Goal: Information Seeking & Learning: Learn about a topic

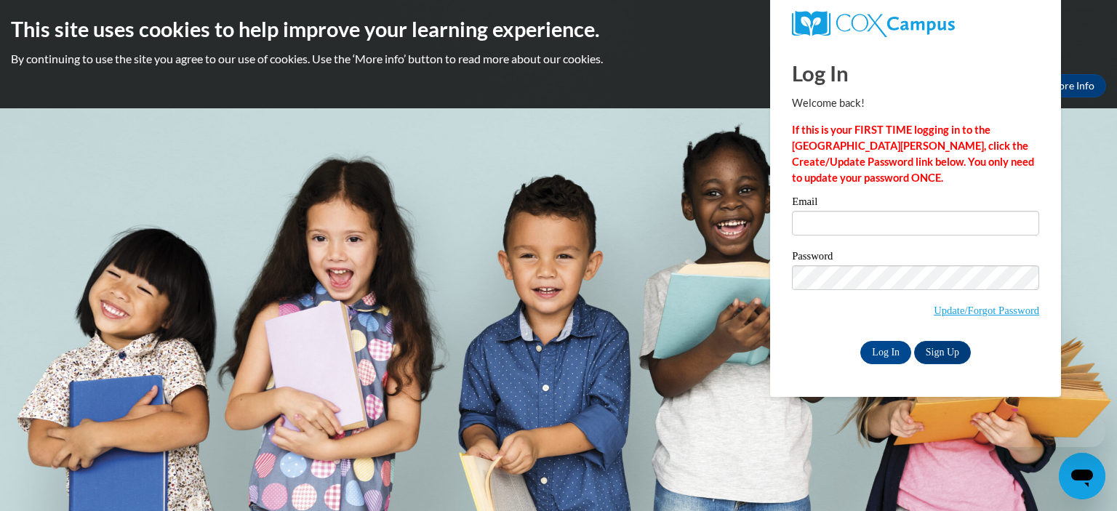
type input "[EMAIL_ADDRESS][DOMAIN_NAME]"
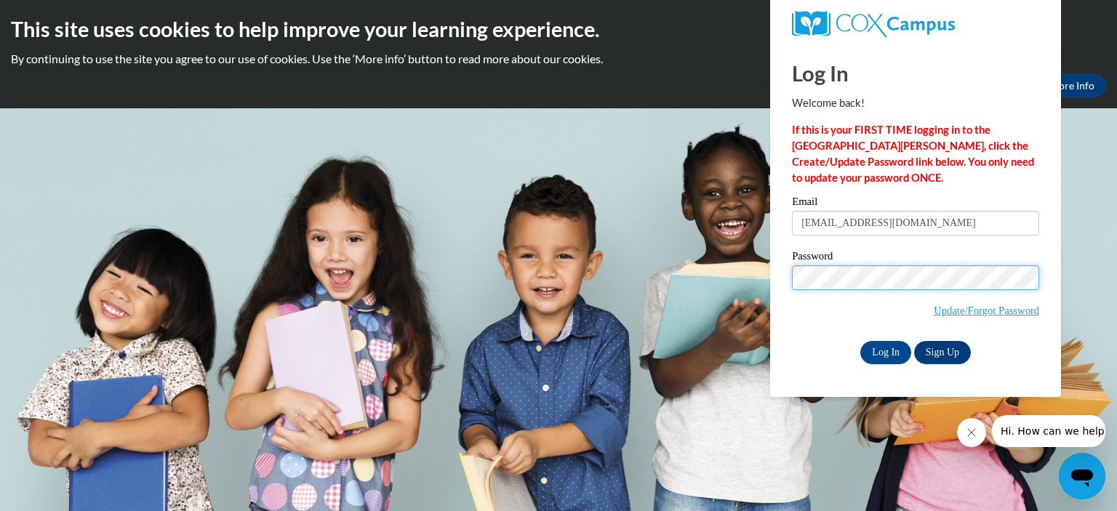
click at [860, 341] on input "Log In" at bounding box center [885, 352] width 51 height 23
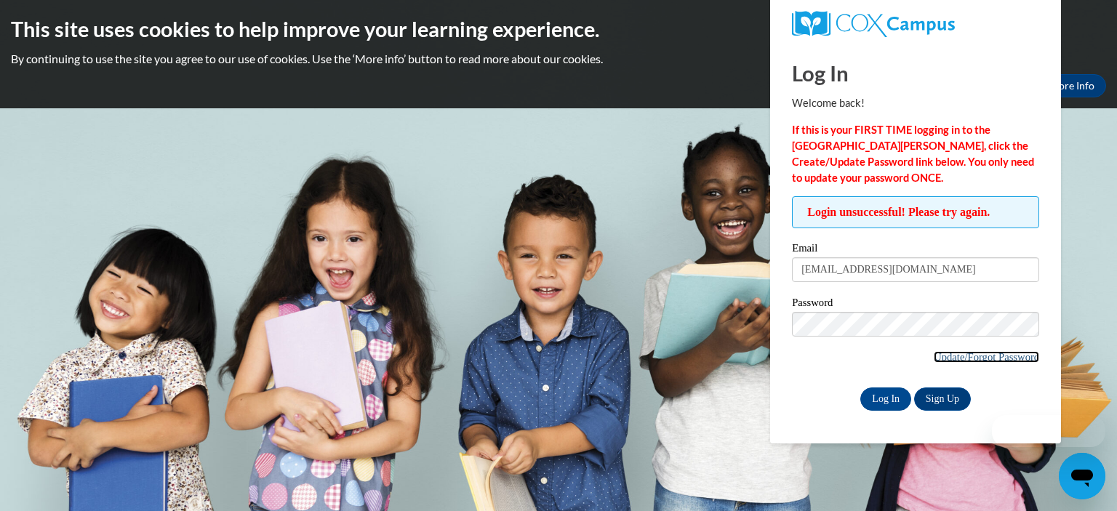
click at [992, 358] on link "Update/Forgot Password" at bounding box center [986, 357] width 105 height 12
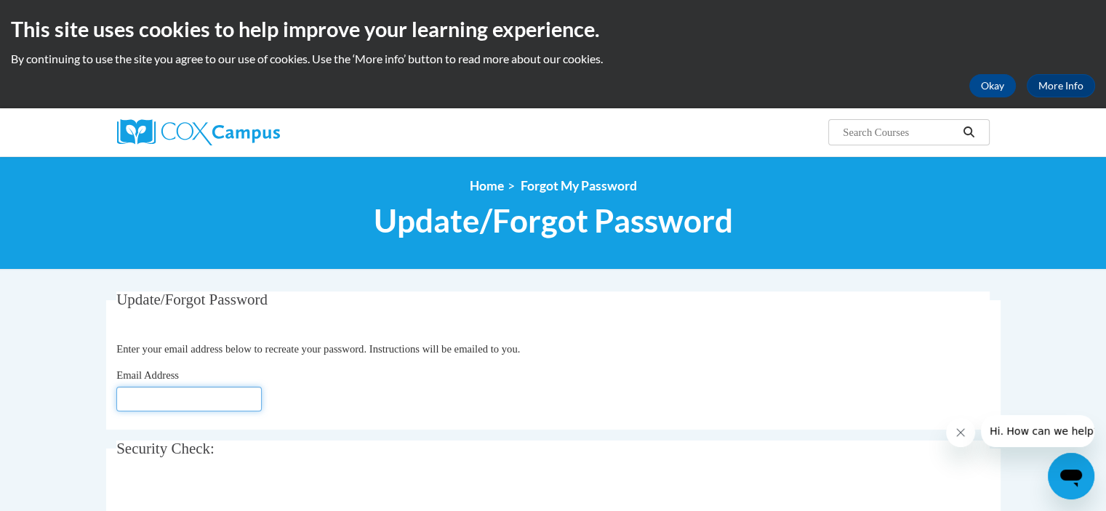
click at [147, 396] on input "Email Address" at bounding box center [188, 399] width 145 height 25
type input "[EMAIL_ADDRESS][DOMAIN_NAME]"
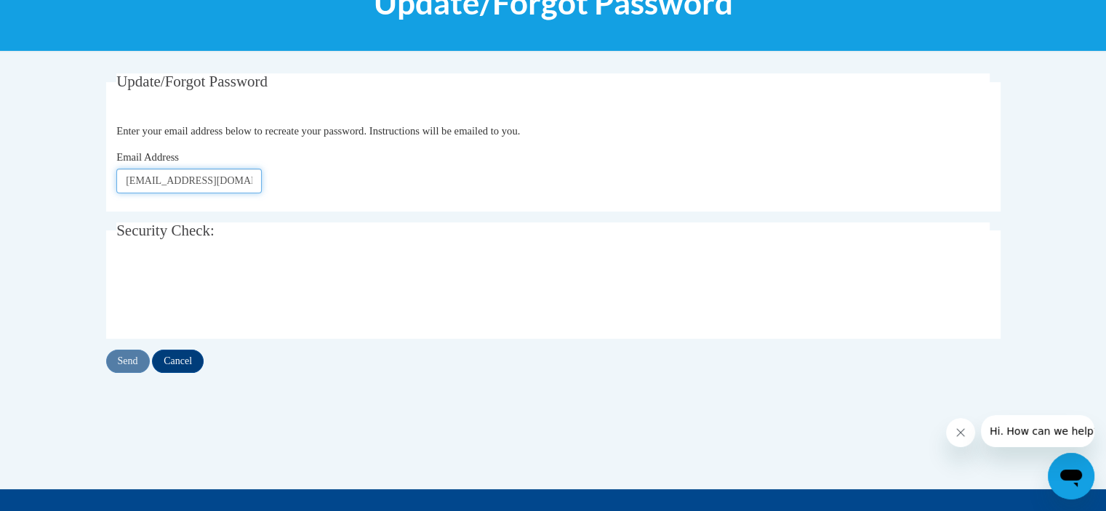
scroll to position [219, 0]
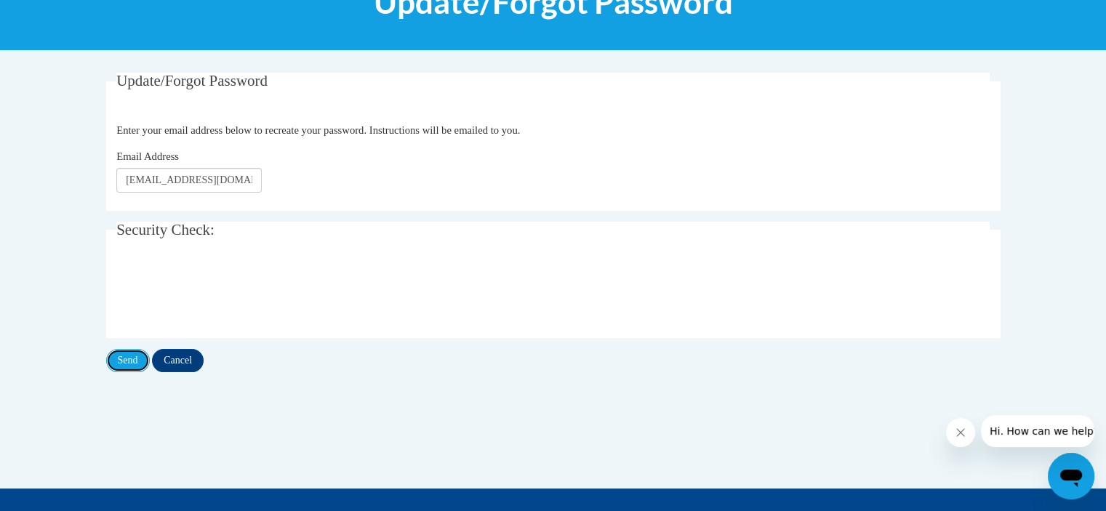
click at [140, 363] on input "Send" at bounding box center [128, 360] width 44 height 23
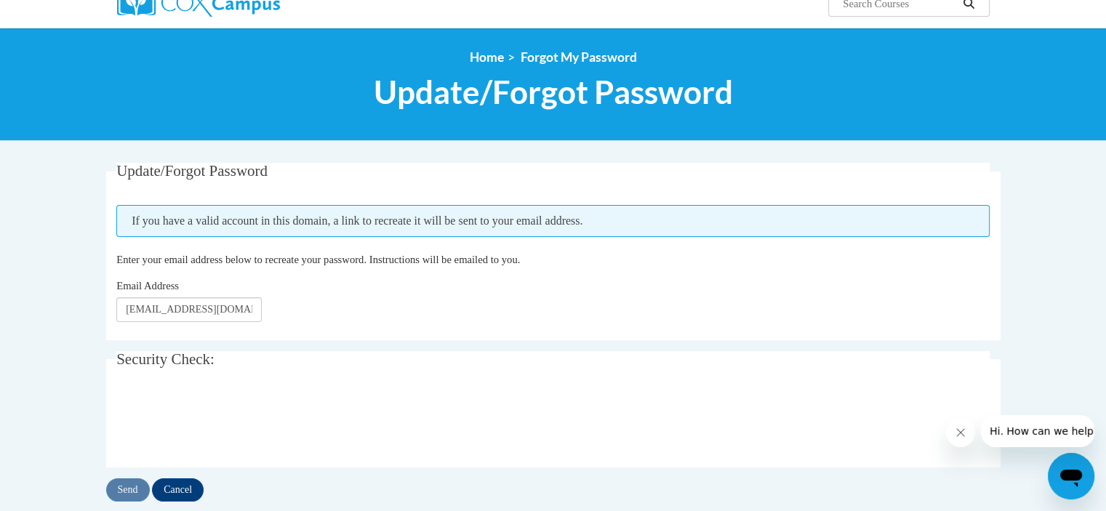
scroll to position [76, 0]
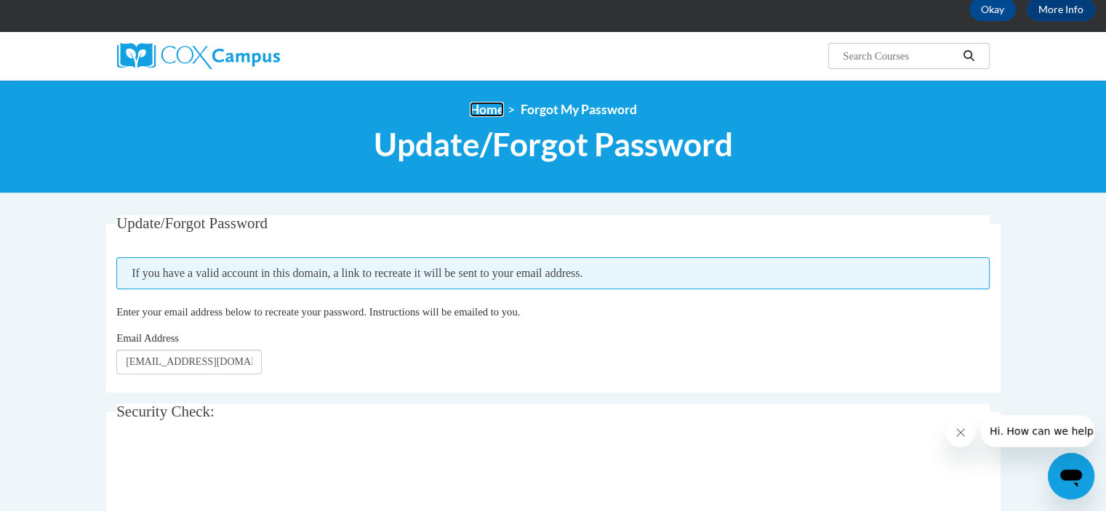
click at [491, 108] on link "Home" at bounding box center [487, 109] width 34 height 15
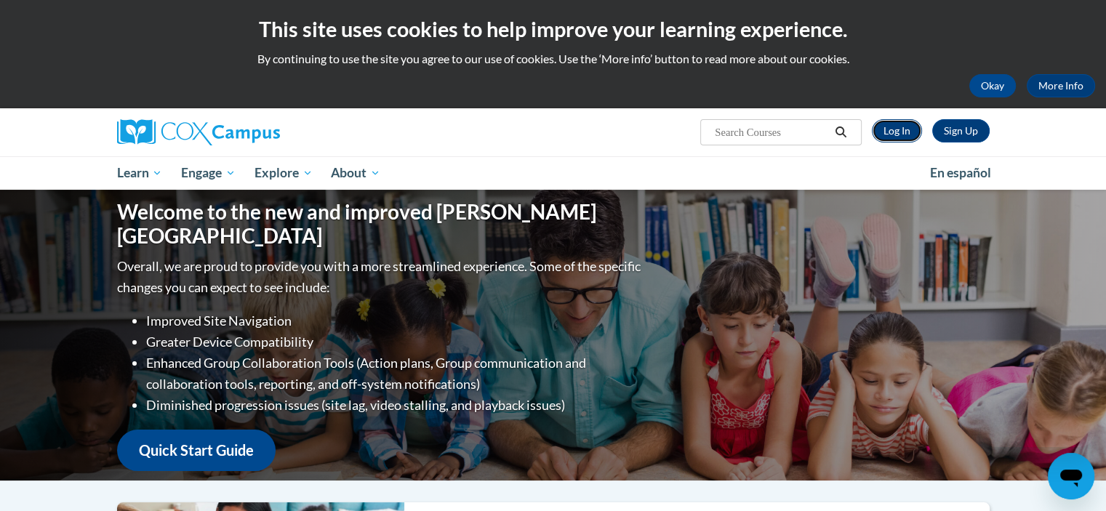
click at [899, 129] on link "Log In" at bounding box center [897, 130] width 50 height 23
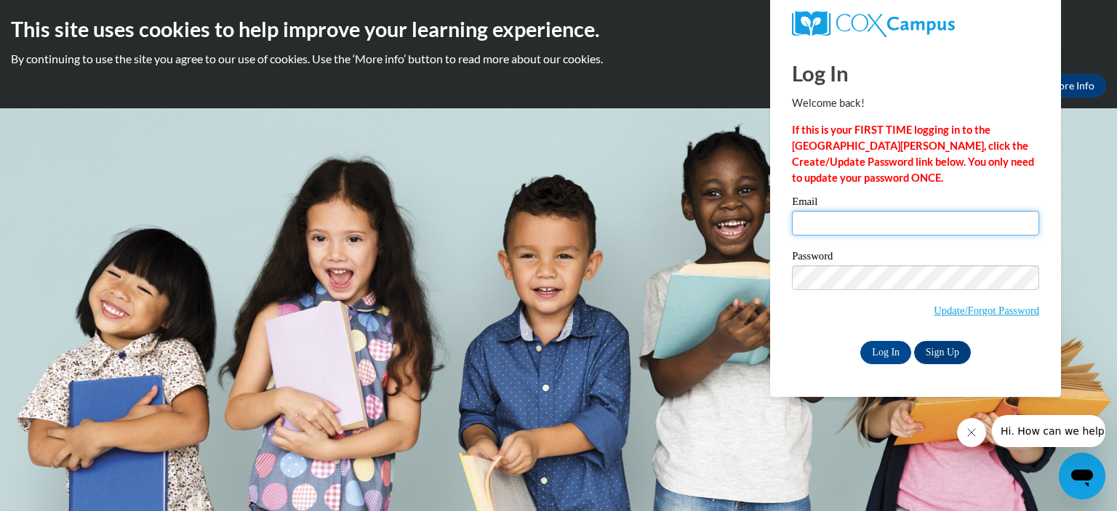
click at [888, 220] on input "Email" at bounding box center [915, 223] width 247 height 25
type input "[EMAIL_ADDRESS][DOMAIN_NAME]"
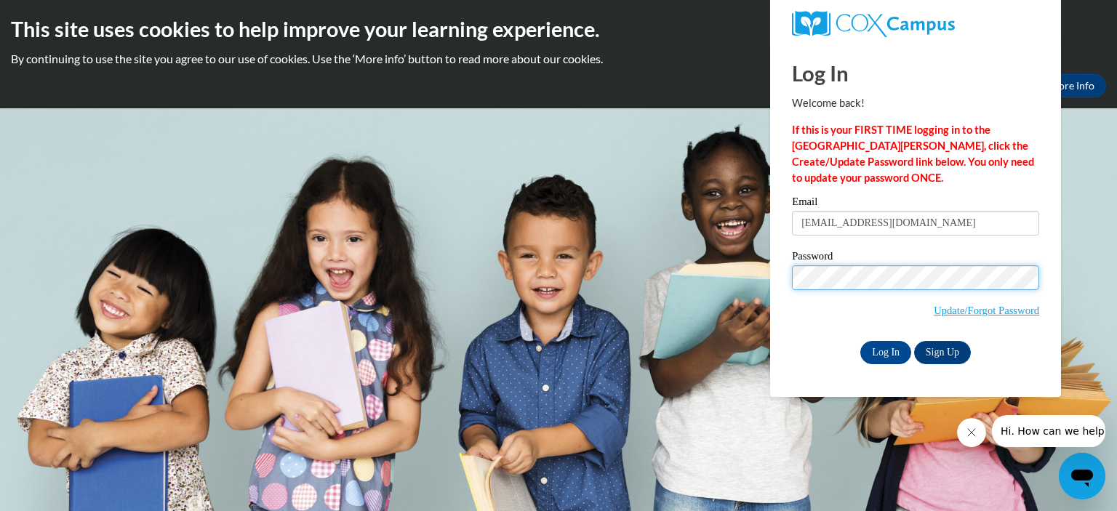
click at [860, 341] on input "Log In" at bounding box center [885, 352] width 51 height 23
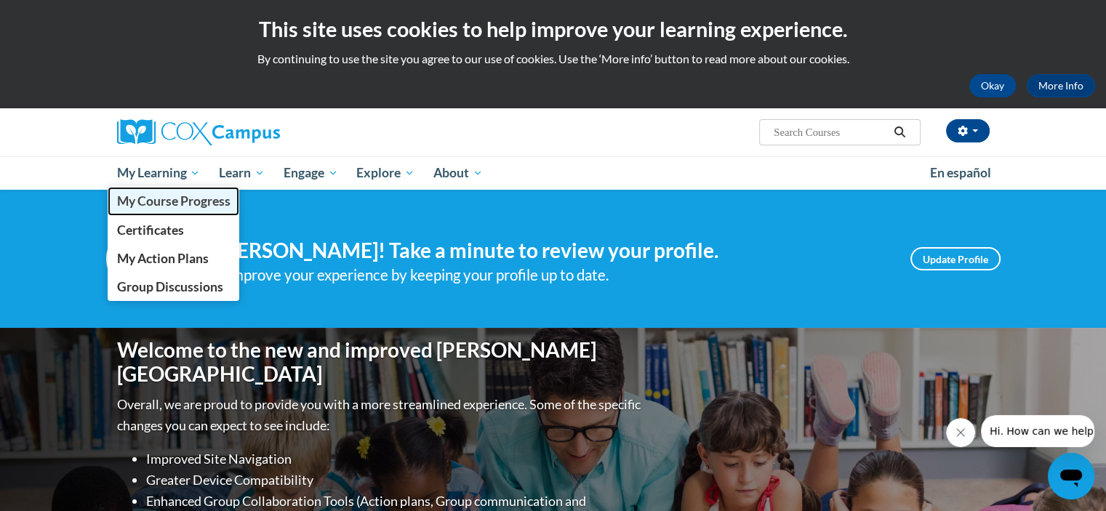
click at [201, 200] on span "My Course Progress" at bounding box center [172, 200] width 113 height 15
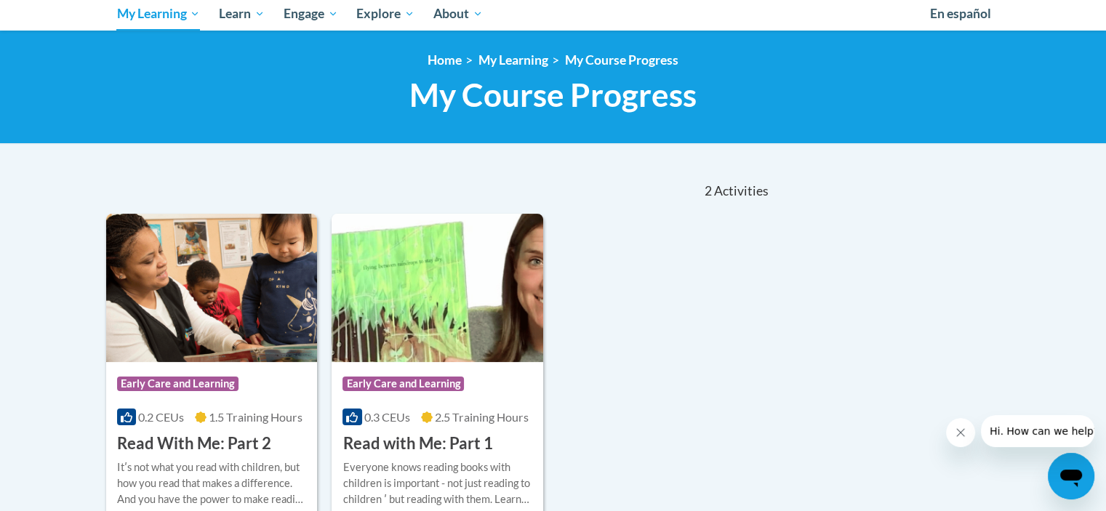
scroll to position [151, 0]
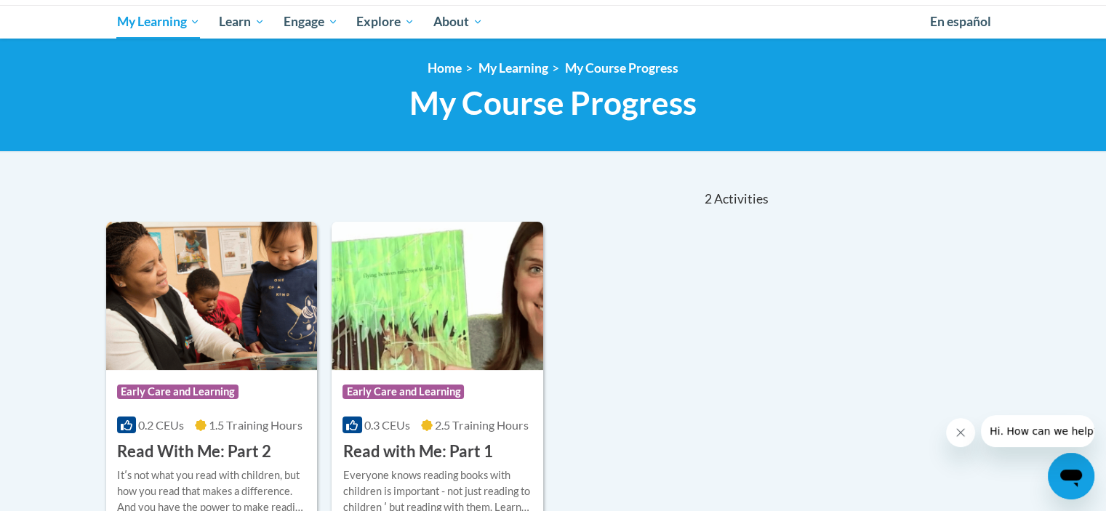
click at [884, 377] on div "Sort Date Enrolled Title (A-Z) «« « 1-2 » »» 2 Activities CEUs Course Category:…" at bounding box center [553, 364] width 916 height 377
click at [880, 395] on div "Sort Date Enrolled Title (A-Z) «« « 1-2 » »» 2 Activities CEUs Course Category:…" at bounding box center [553, 364] width 916 height 377
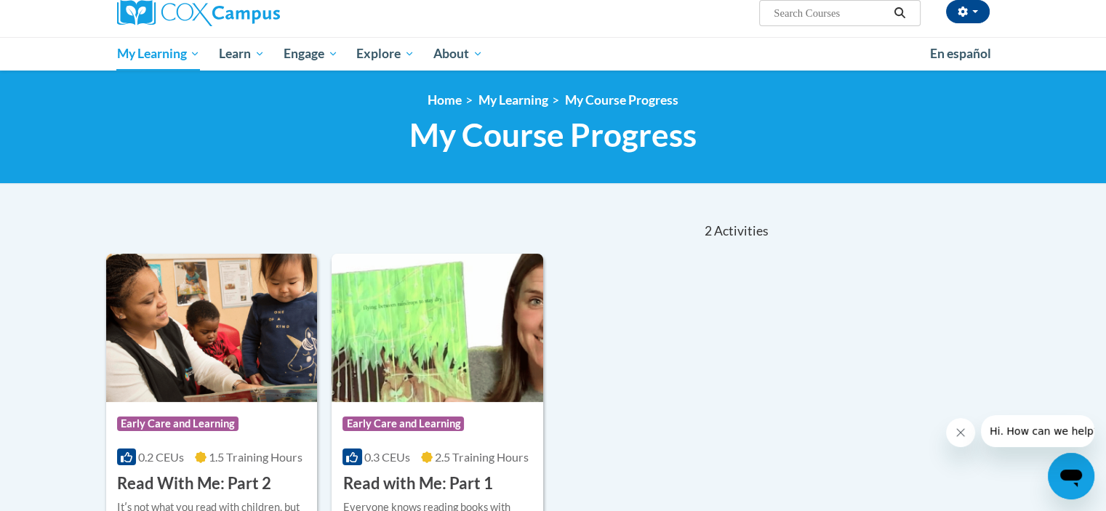
scroll to position [103, 0]
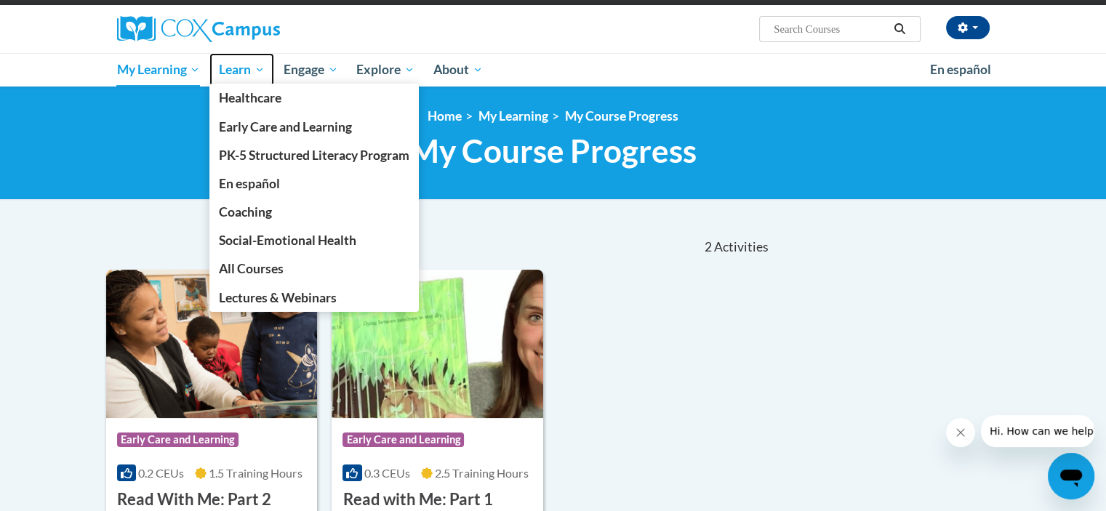
click at [242, 77] on span "Learn" at bounding box center [242, 69] width 46 height 17
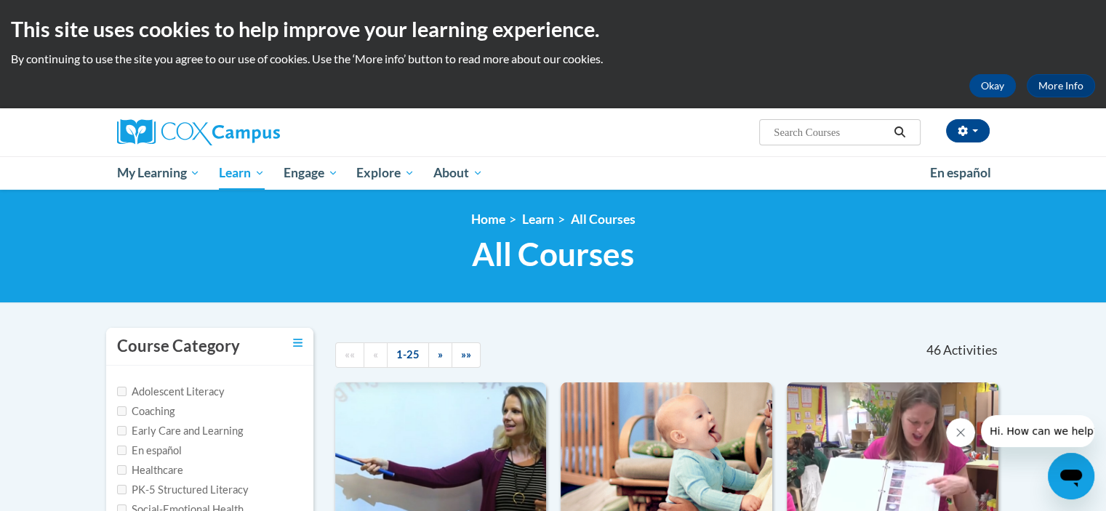
scroll to position [136, 0]
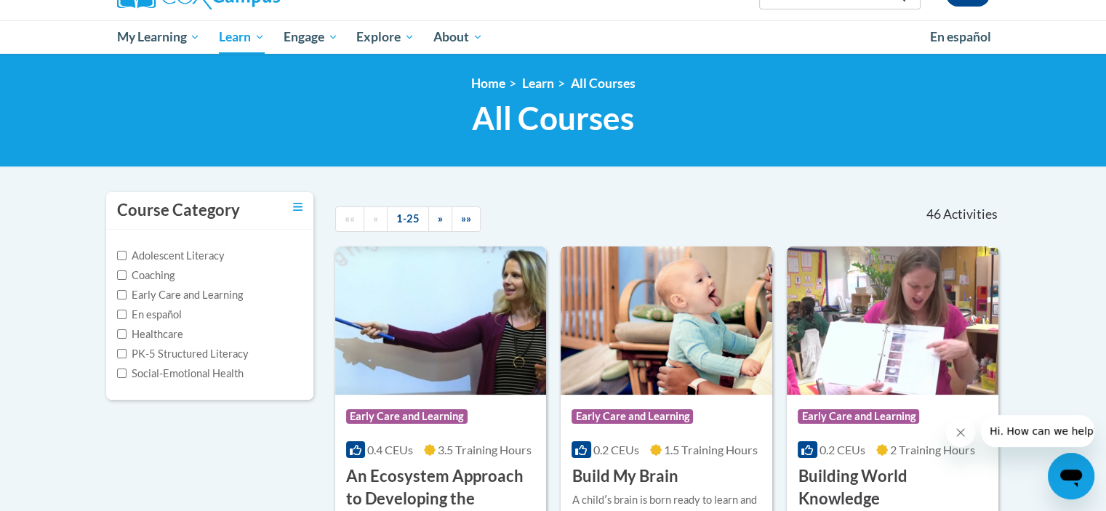
click at [745, 323] on img at bounding box center [667, 320] width 212 height 148
click at [750, 305] on img at bounding box center [667, 320] width 212 height 148
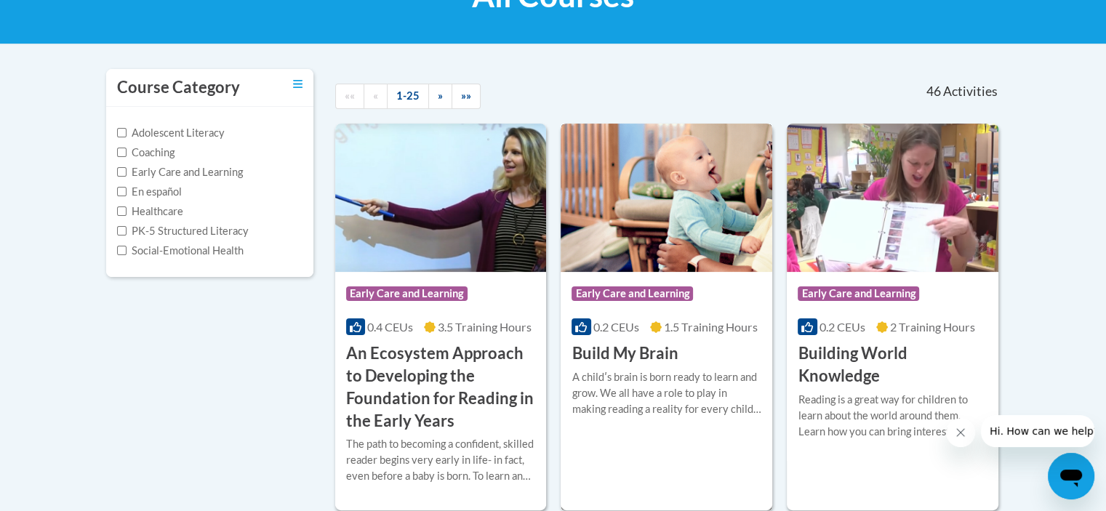
scroll to position [278, 0]
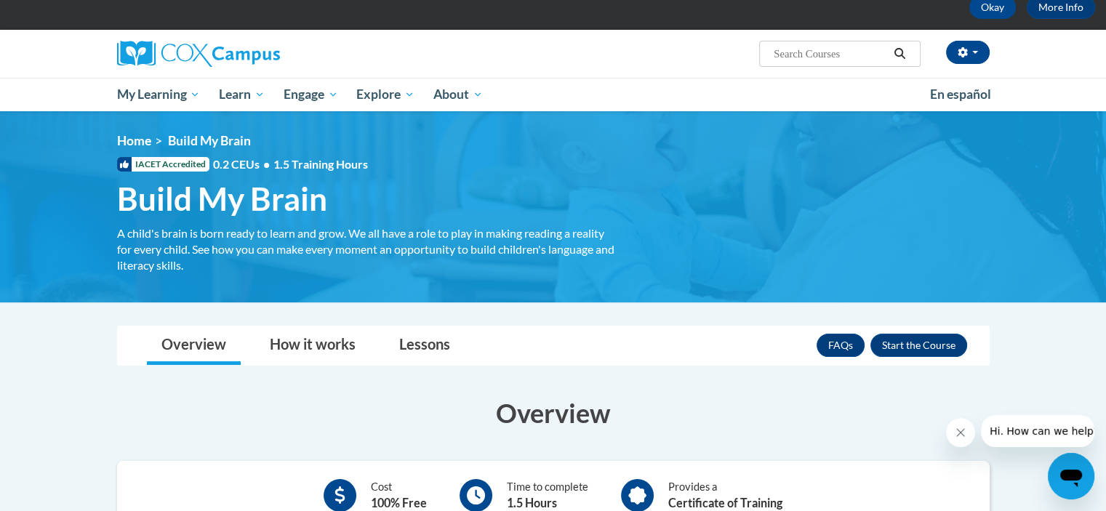
scroll to position [102, 0]
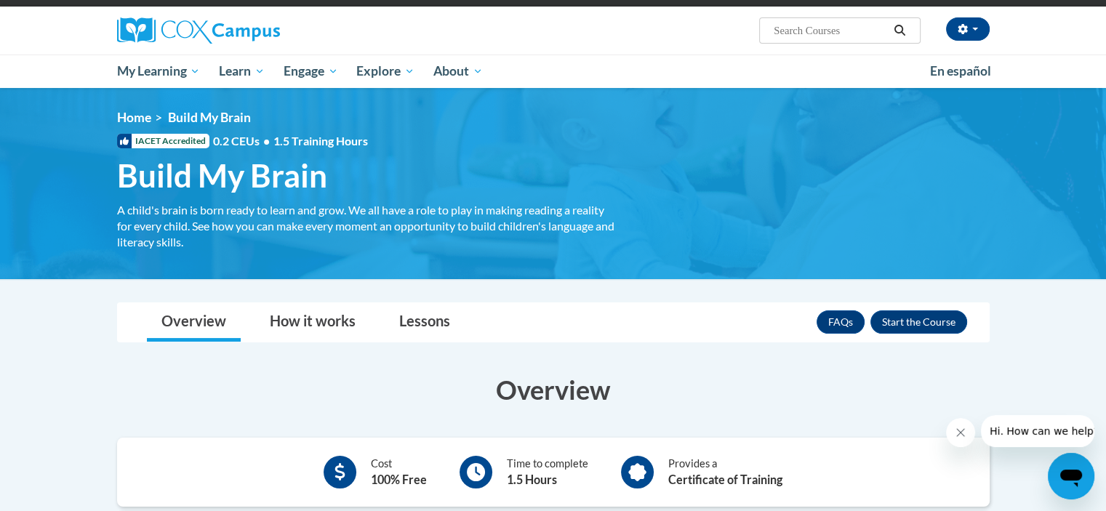
click at [784, 323] on div "Overview How it works Lessons Resources FAQs Enroll" at bounding box center [553, 322] width 849 height 39
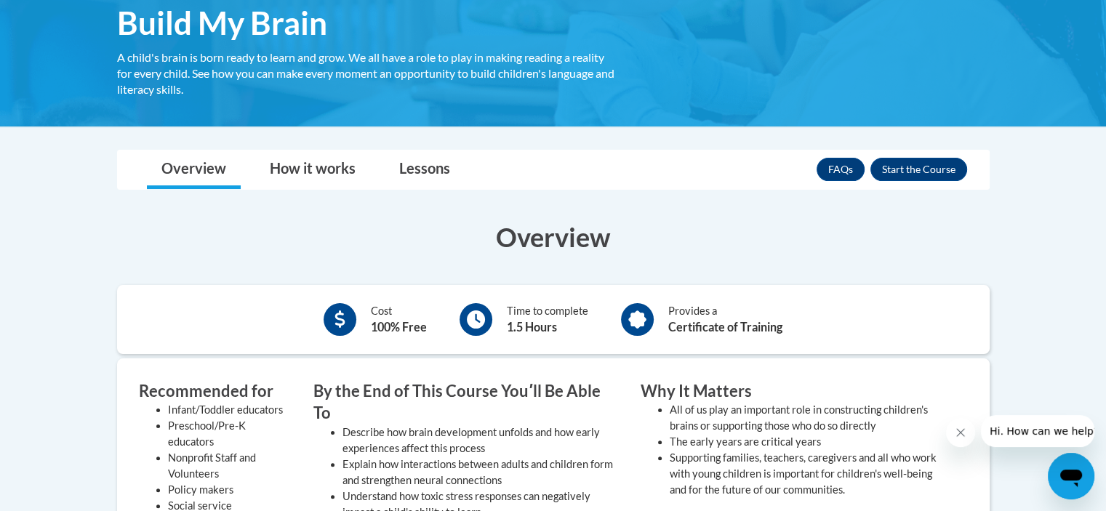
scroll to position [256, 0]
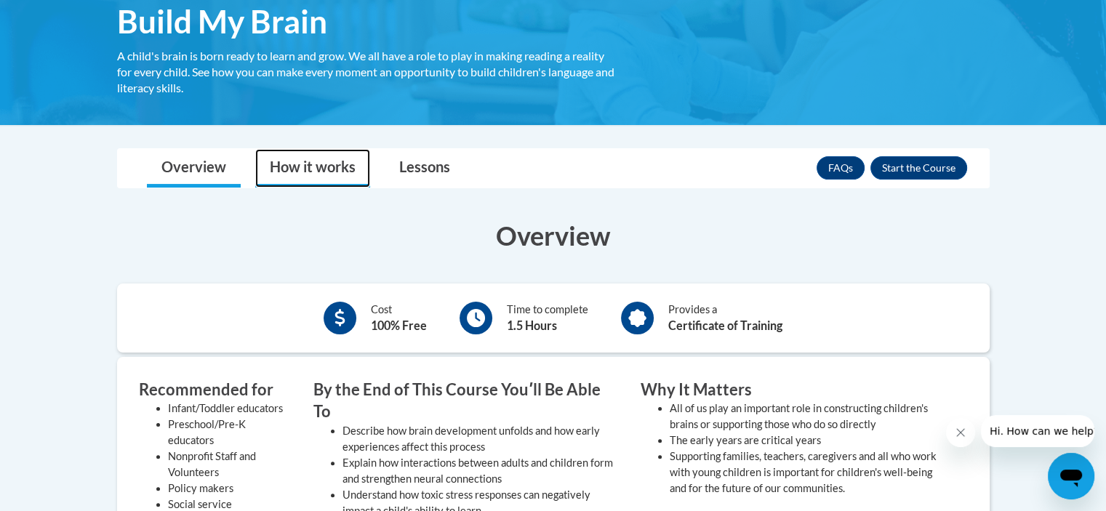
click at [333, 168] on link "How it works" at bounding box center [312, 168] width 115 height 39
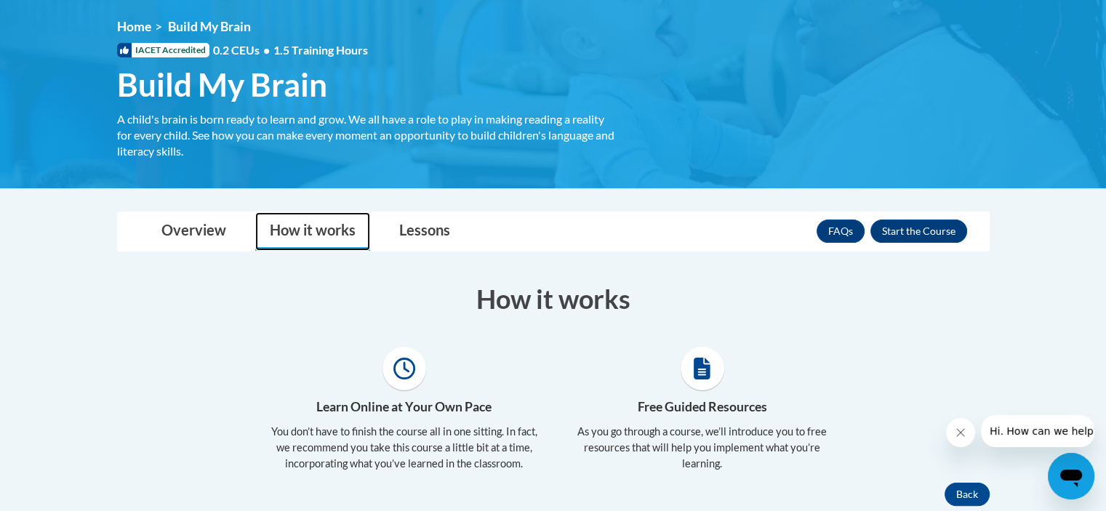
scroll to position [174, 0]
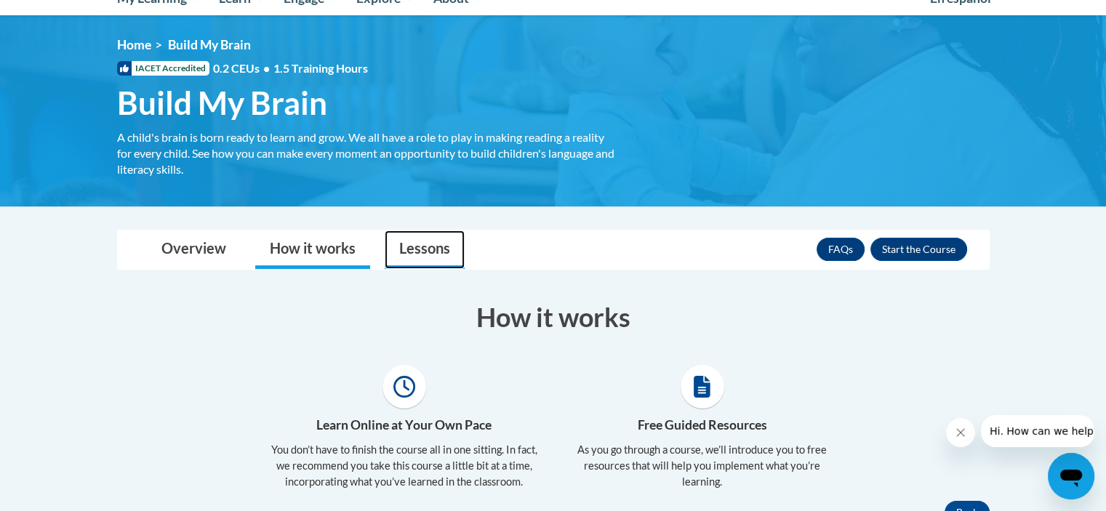
click at [414, 254] on link "Lessons" at bounding box center [425, 249] width 80 height 39
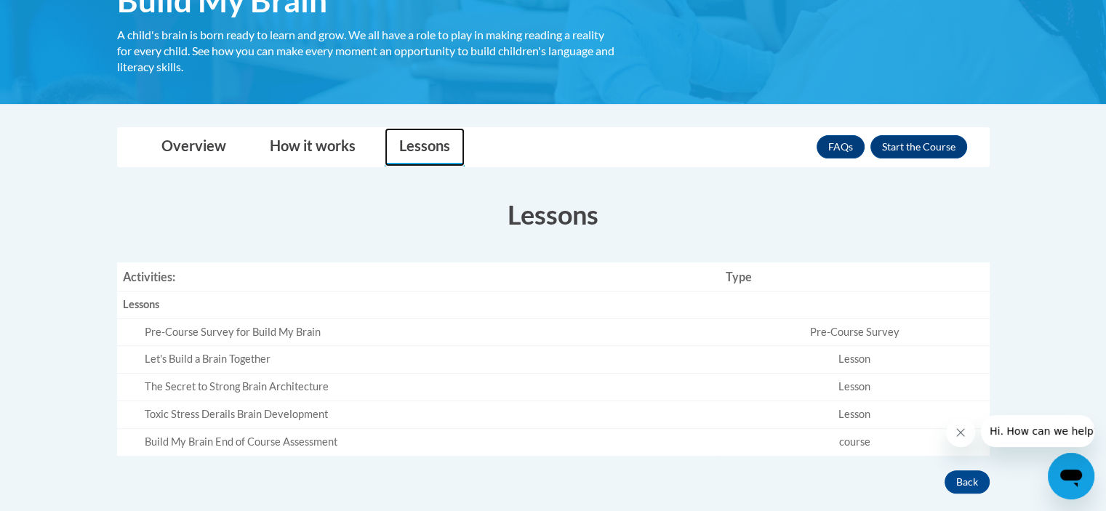
scroll to position [332, 0]
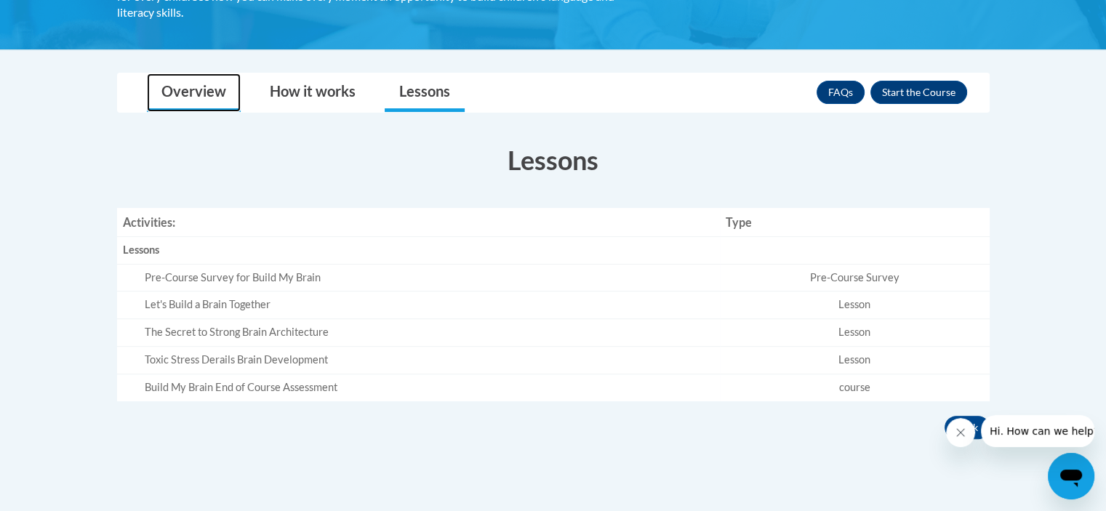
click at [172, 84] on link "Overview" at bounding box center [194, 92] width 94 height 39
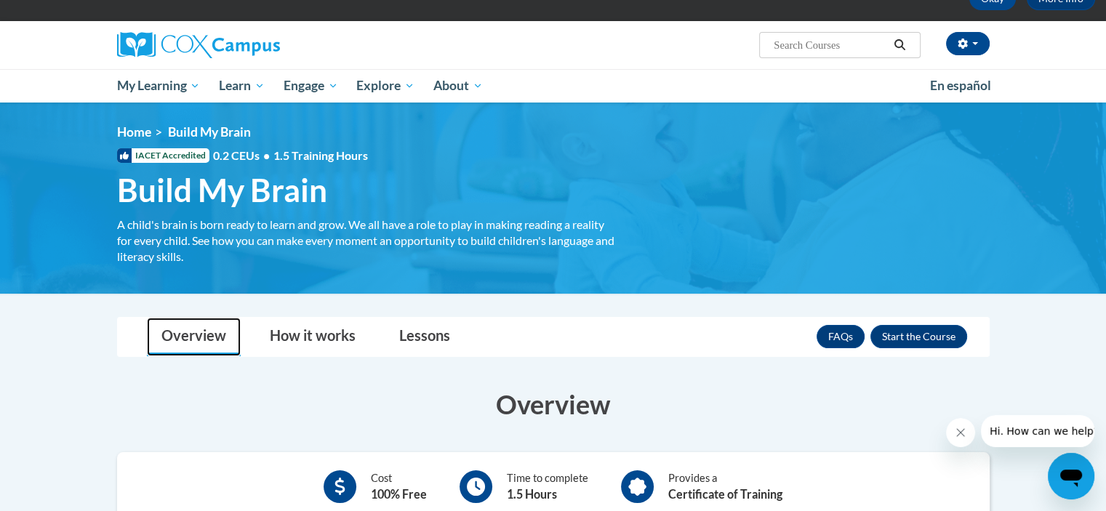
scroll to position [89, 0]
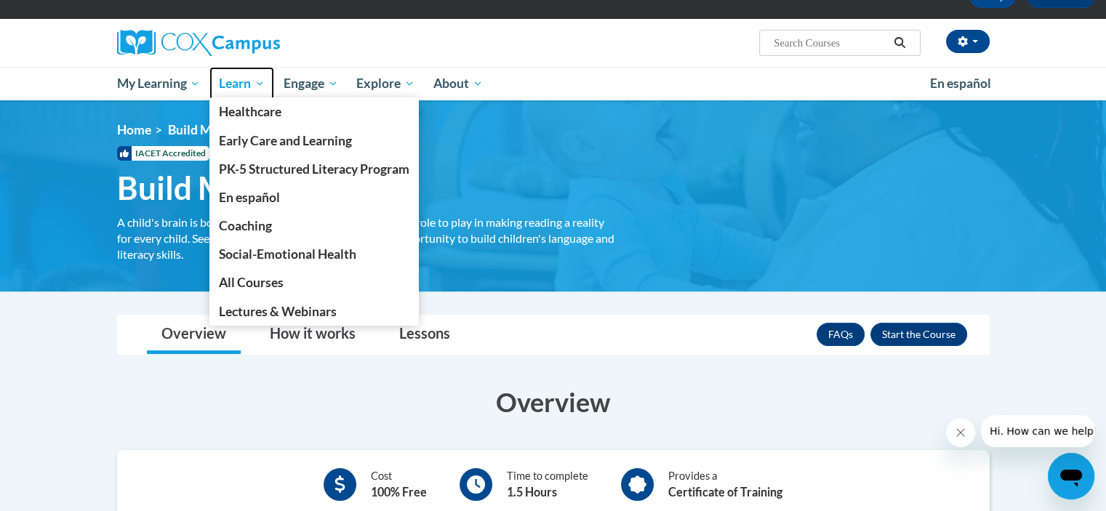
click at [244, 82] on span "Learn" at bounding box center [242, 83] width 46 height 17
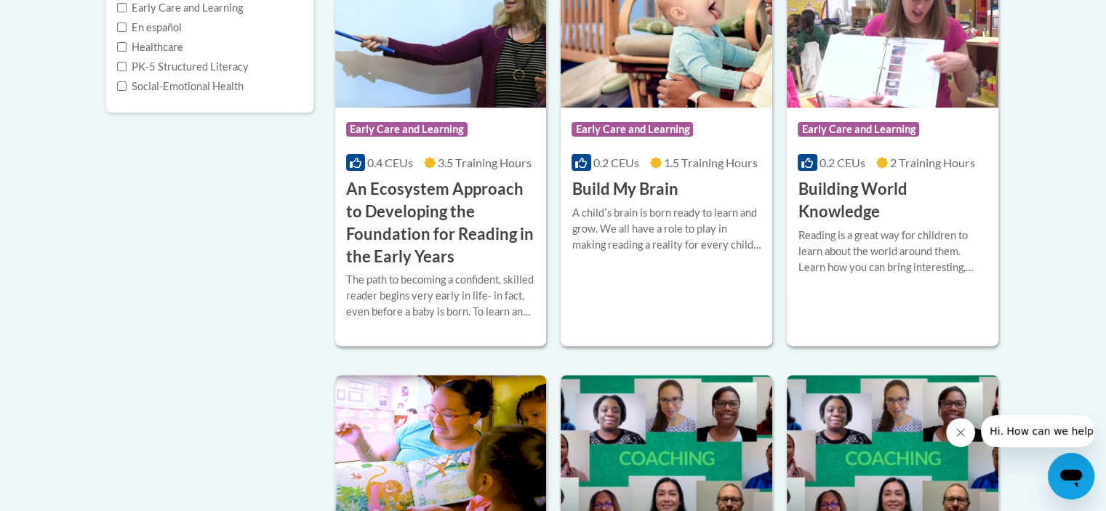
scroll to position [427, 0]
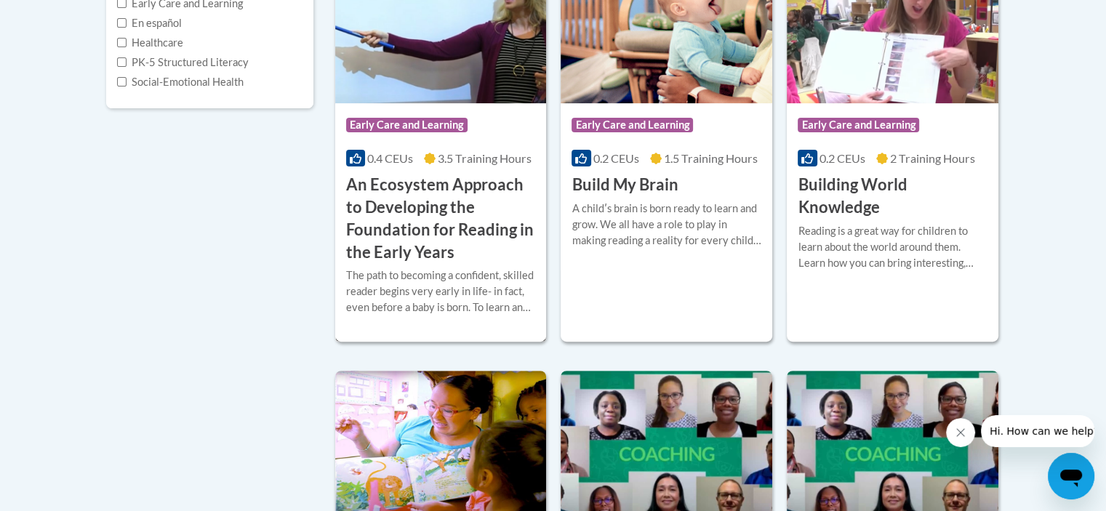
click at [455, 212] on h3 "An Ecosystem Approach to Developing the Foundation for Reading in the Early Yea…" at bounding box center [441, 218] width 190 height 89
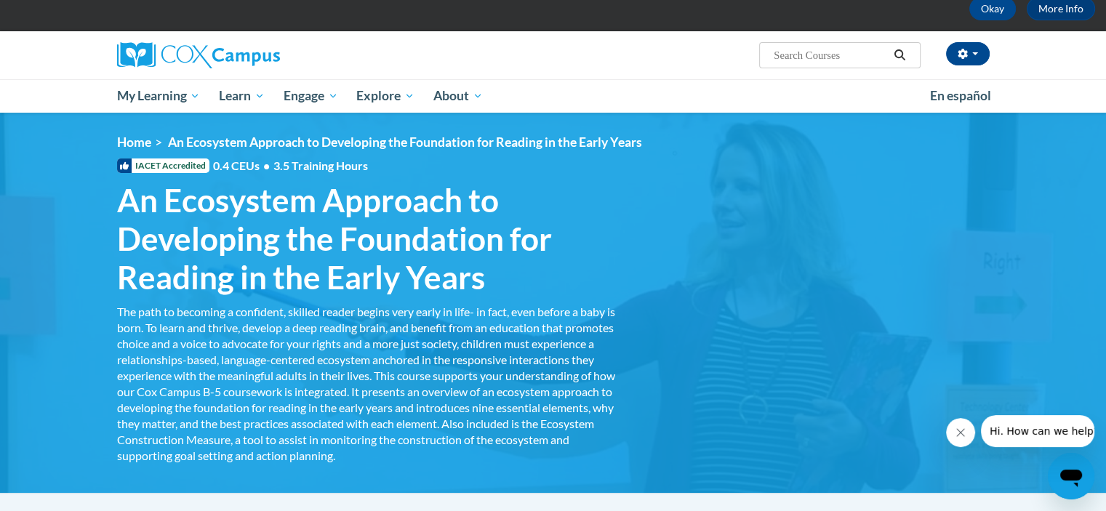
scroll to position [58, 0]
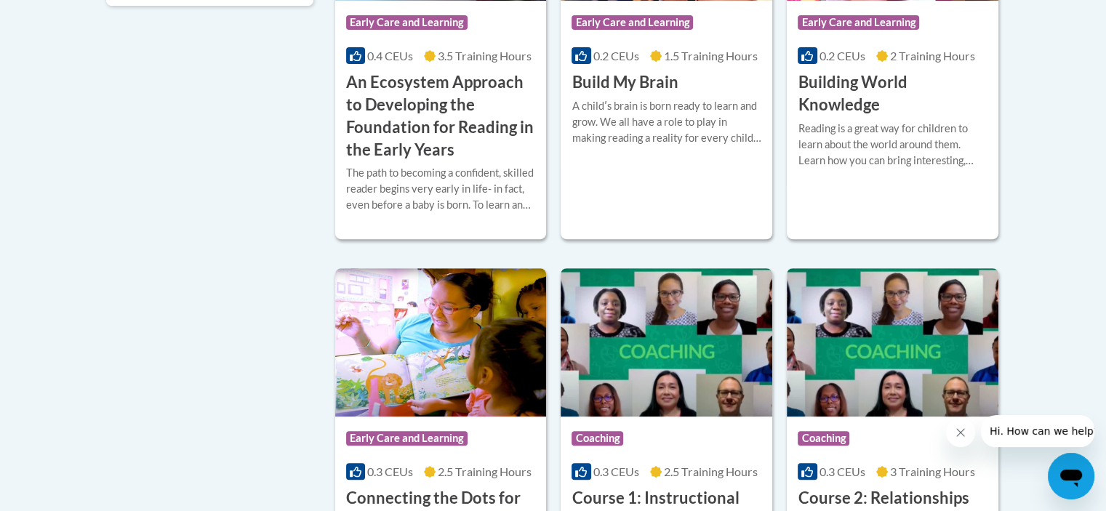
scroll to position [537, 0]
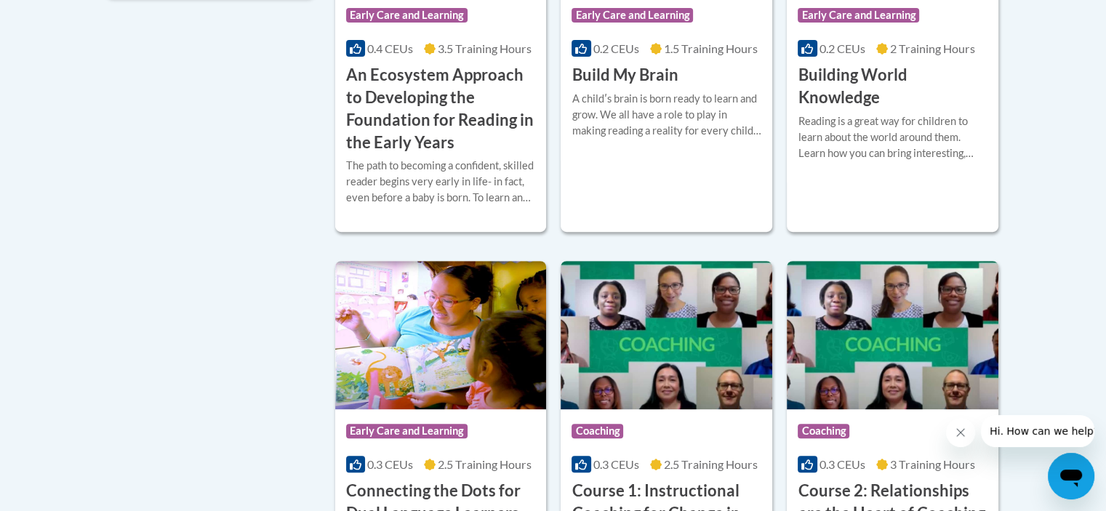
click at [852, 91] on h3 "Building World Knowledge" at bounding box center [893, 86] width 190 height 45
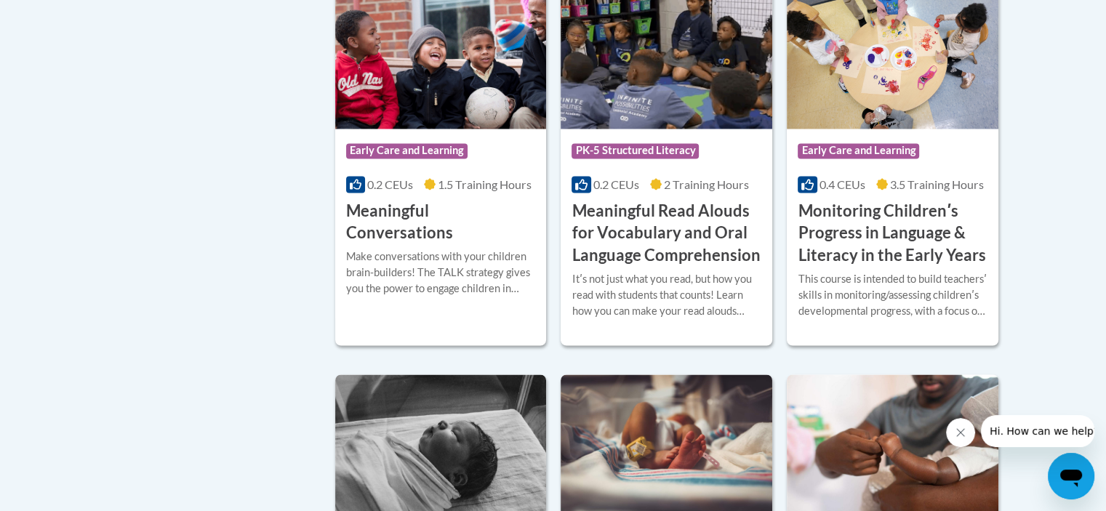
scroll to position [2319, 0]
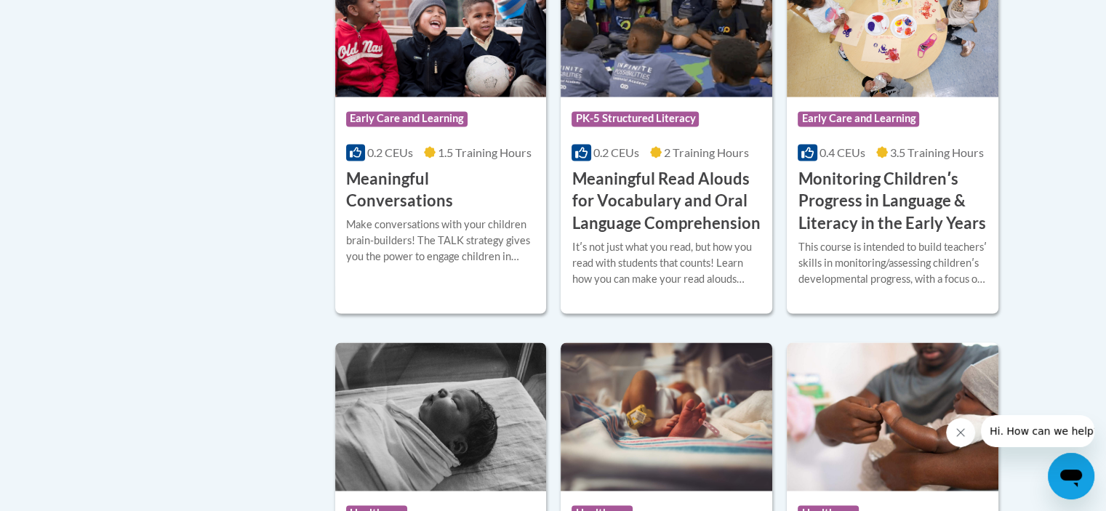
scroll to position [2373, 0]
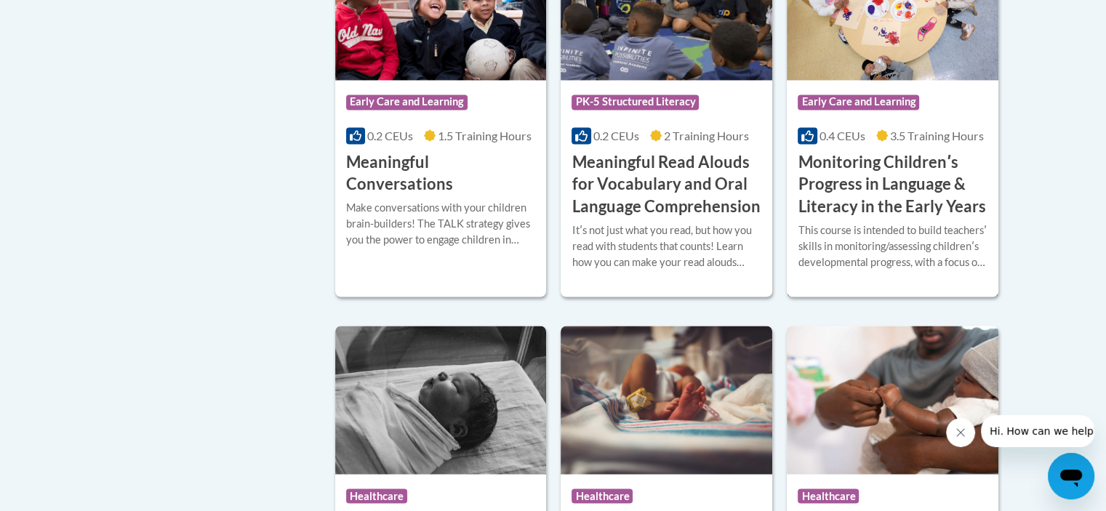
click at [890, 201] on h3 "Monitoring Childrenʹs Progress in Language & Literacy in the Early Years" at bounding box center [893, 184] width 190 height 67
